Goal: Check status: Check status

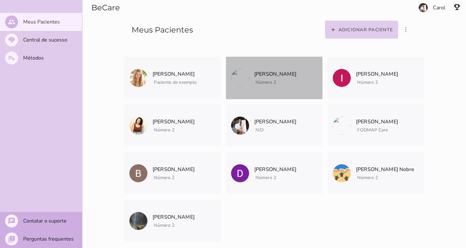
click at [290, 76] on mwc-list-item "[PERSON_NAME] Número 2 Arquivar paciente Quando você finalizar a terapia digita…" at bounding box center [274, 78] width 97 height 43
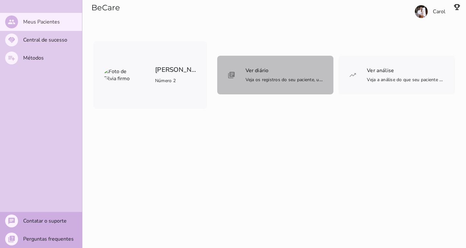
click at [285, 75] on span "Ver diário Veja os registros do seu paciente, um a um, pra saber de forma bem d…" at bounding box center [285, 75] width 78 height 18
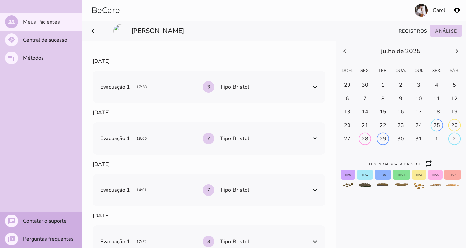
click at [349, 55] on icon at bounding box center [345, 51] width 8 height 8
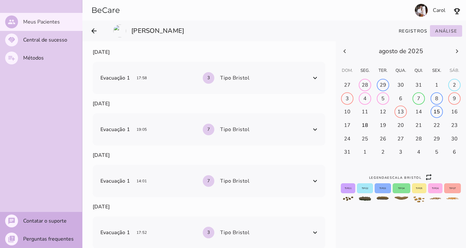
click at [454, 55] on icon at bounding box center [458, 51] width 8 height 8
click at [0, 0] on slot "Análise" at bounding box center [0, 0] width 0 height 0
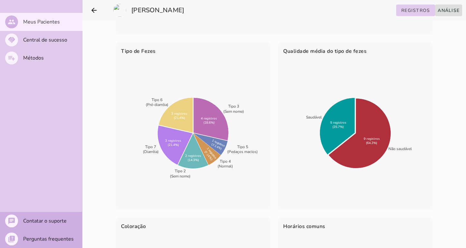
scroll to position [163, 0]
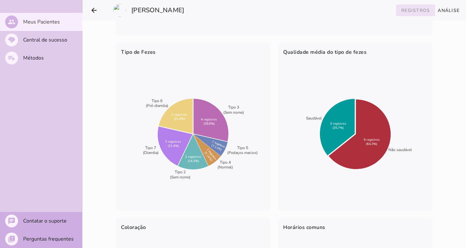
click at [0, 0] on slot "Registros" at bounding box center [0, 0] width 0 height 0
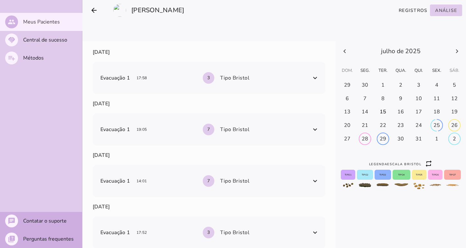
click at [349, 55] on icon at bounding box center [345, 51] width 8 height 8
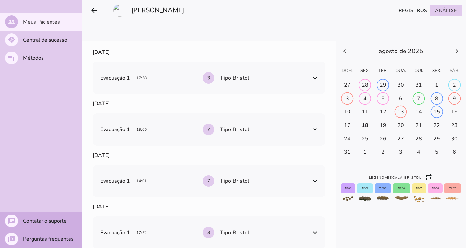
click at [454, 55] on icon at bounding box center [458, 51] width 8 height 8
click at [0, 0] on slot "Análise" at bounding box center [0, 0] width 0 height 0
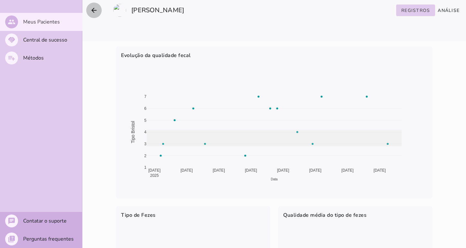
click at [93, 9] on icon "arrow_back" at bounding box center [94, 10] width 8 height 8
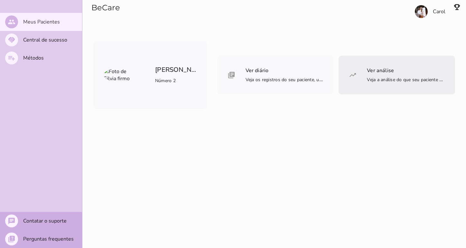
click at [380, 76] on span "Ver análise Veja a análise do que seu paciente preencheu para gerar insights e …" at bounding box center [406, 75] width 78 height 18
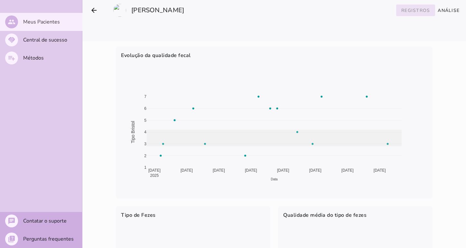
click at [420, 15] on button "Registros" at bounding box center [416, 11] width 39 height 12
